Goal: Transaction & Acquisition: Purchase product/service

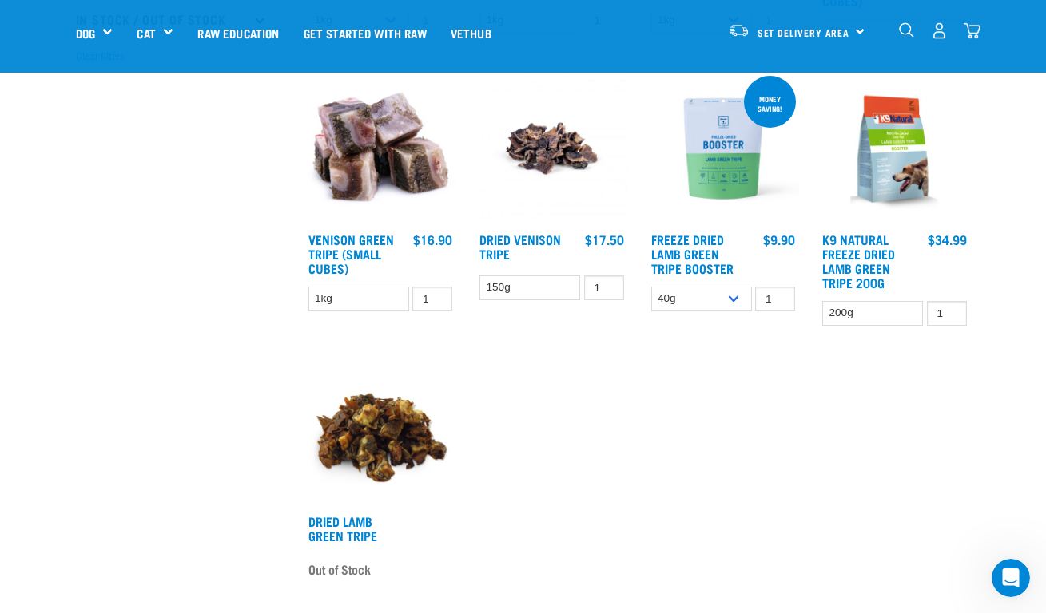
scroll to position [435, 0]
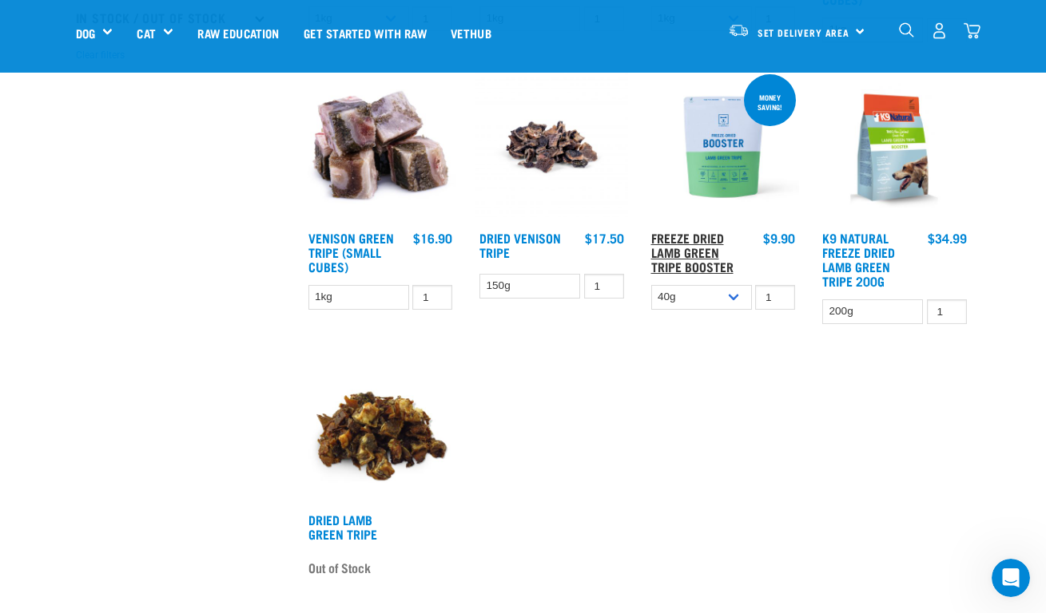
click at [682, 238] on link "Freeze Dried Lamb Green Tripe Booster" at bounding box center [692, 252] width 82 height 36
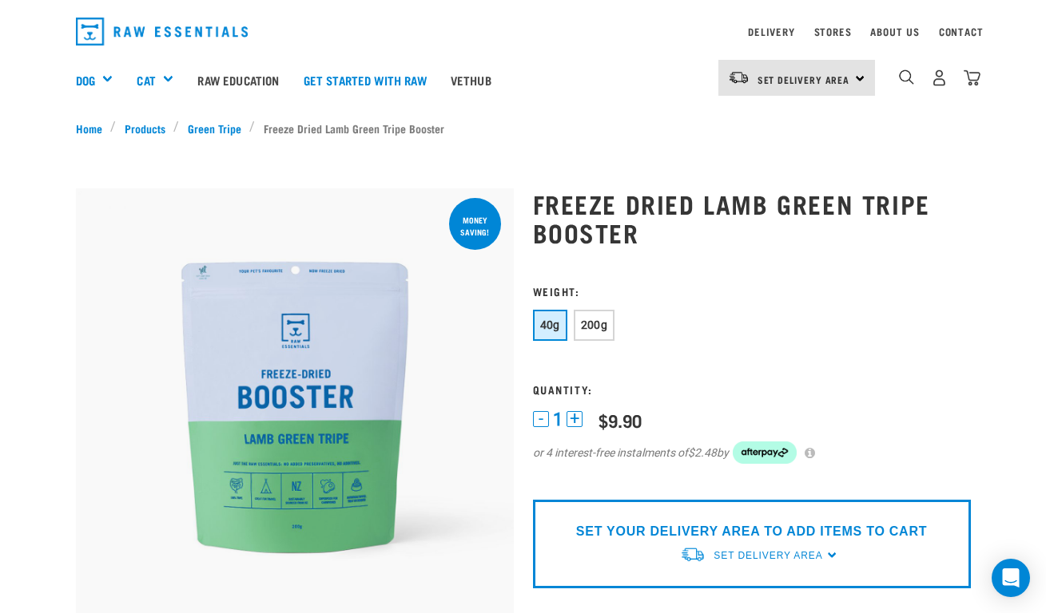
scroll to position [42, 0]
click at [593, 320] on span "200g" at bounding box center [594, 324] width 27 height 13
click at [776, 76] on span "Set Delivery Area" at bounding box center [803, 79] width 93 height 6
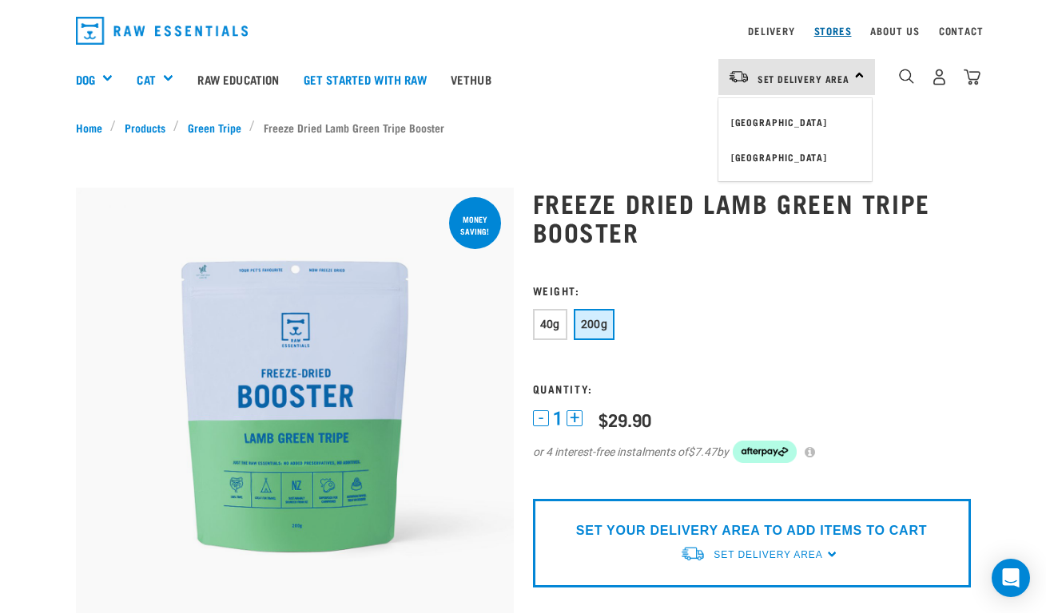
click at [830, 34] on link "Stores" at bounding box center [833, 31] width 38 height 6
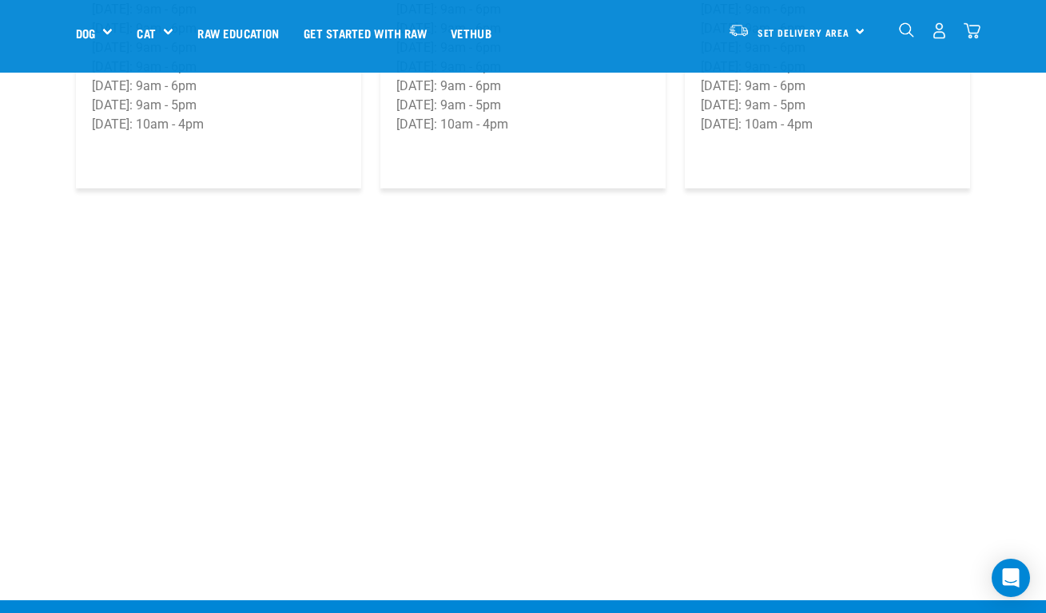
scroll to position [3090, 0]
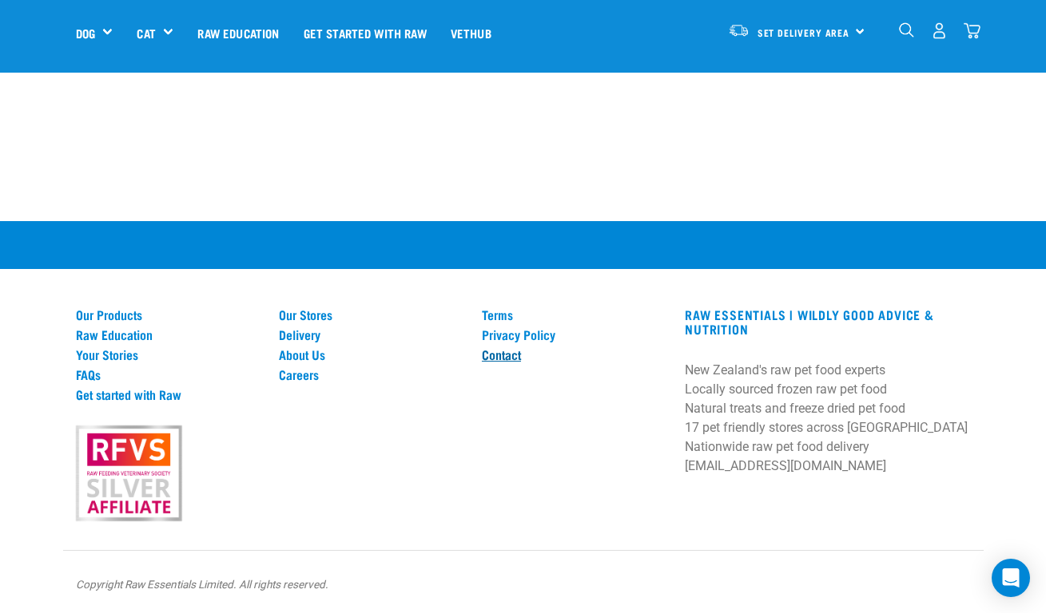
click at [523, 353] on link "Contact" at bounding box center [574, 354] width 184 height 14
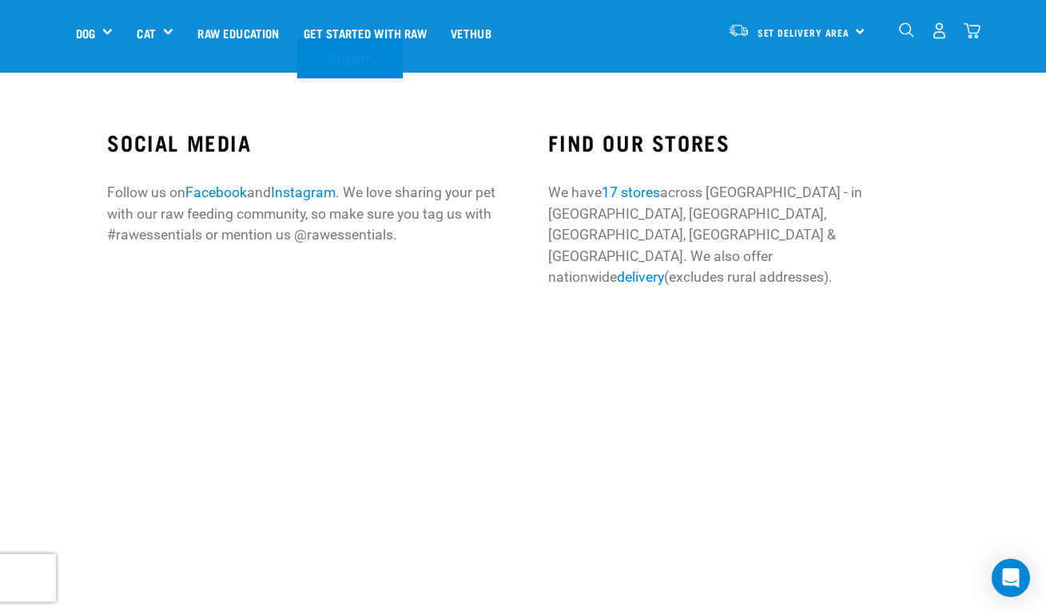
scroll to position [993, 0]
